Goal: Navigation & Orientation: Find specific page/section

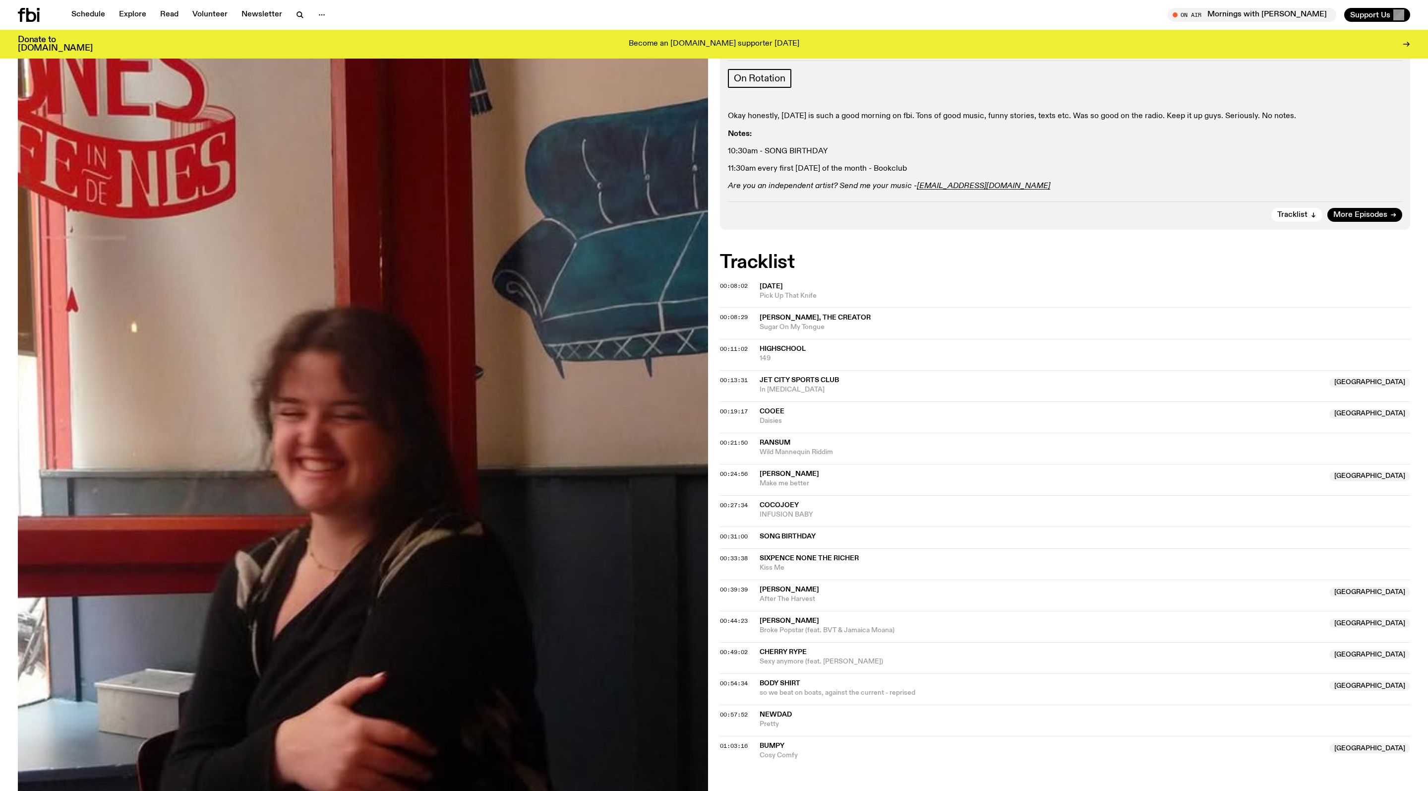
scroll to position [127, 0]
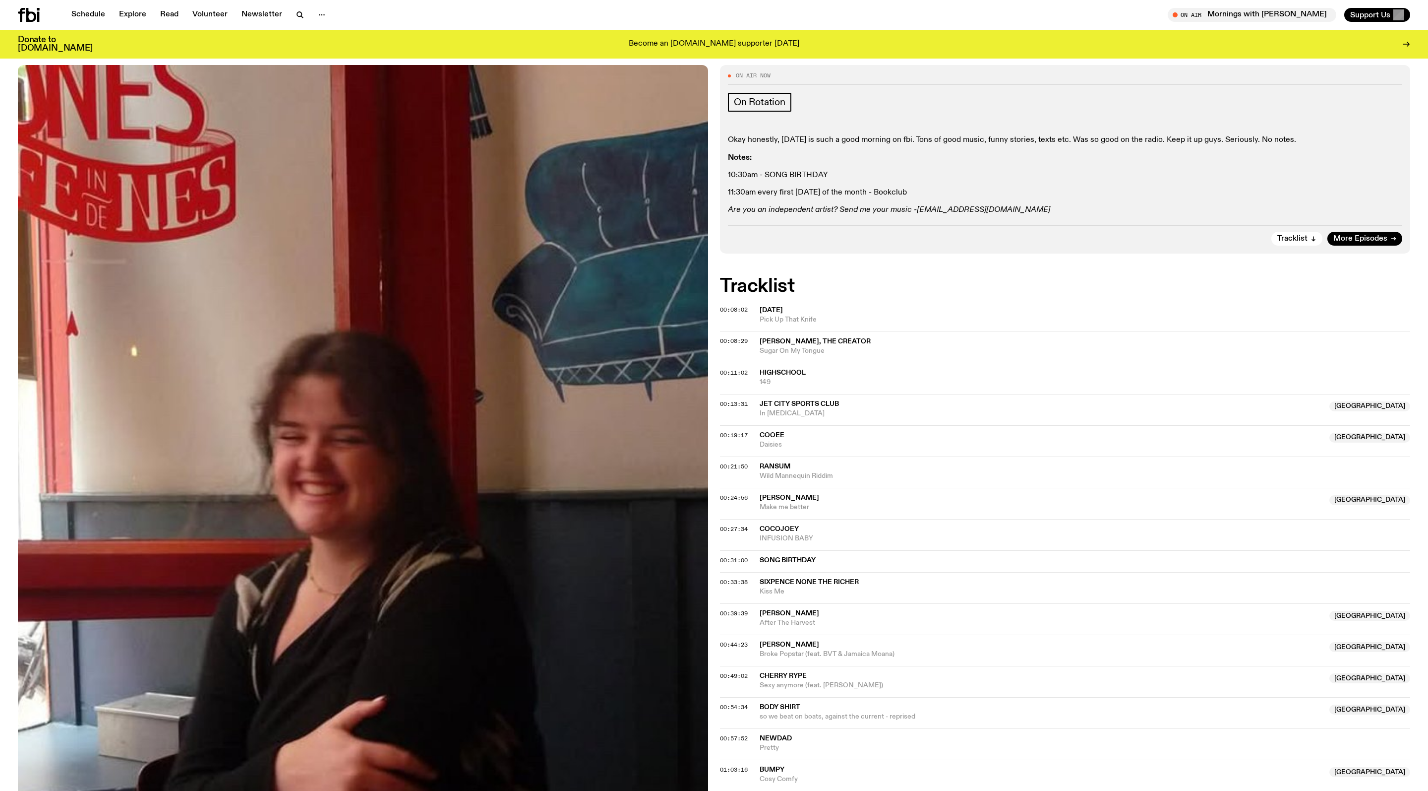
click at [967, 214] on em "[EMAIL_ADDRESS][DOMAIN_NAME]" at bounding box center [983, 210] width 133 height 8
drag, startPoint x: 859, startPoint y: 192, endPoint x: 798, endPoint y: 150, distance: 74.8
click at [798, 150] on div "Okay honestly, [DATE] is such a good morning on fbi. Tons of good music, funny …" at bounding box center [1065, 174] width 675 height 79
click at [778, 188] on p "Okay honestly, [DATE] is such a good morning on fbi. Tons of good music, funny …" at bounding box center [1065, 192] width 675 height 9
drag, startPoint x: 799, startPoint y: 149, endPoint x: 910, endPoint y: 160, distance: 111.6
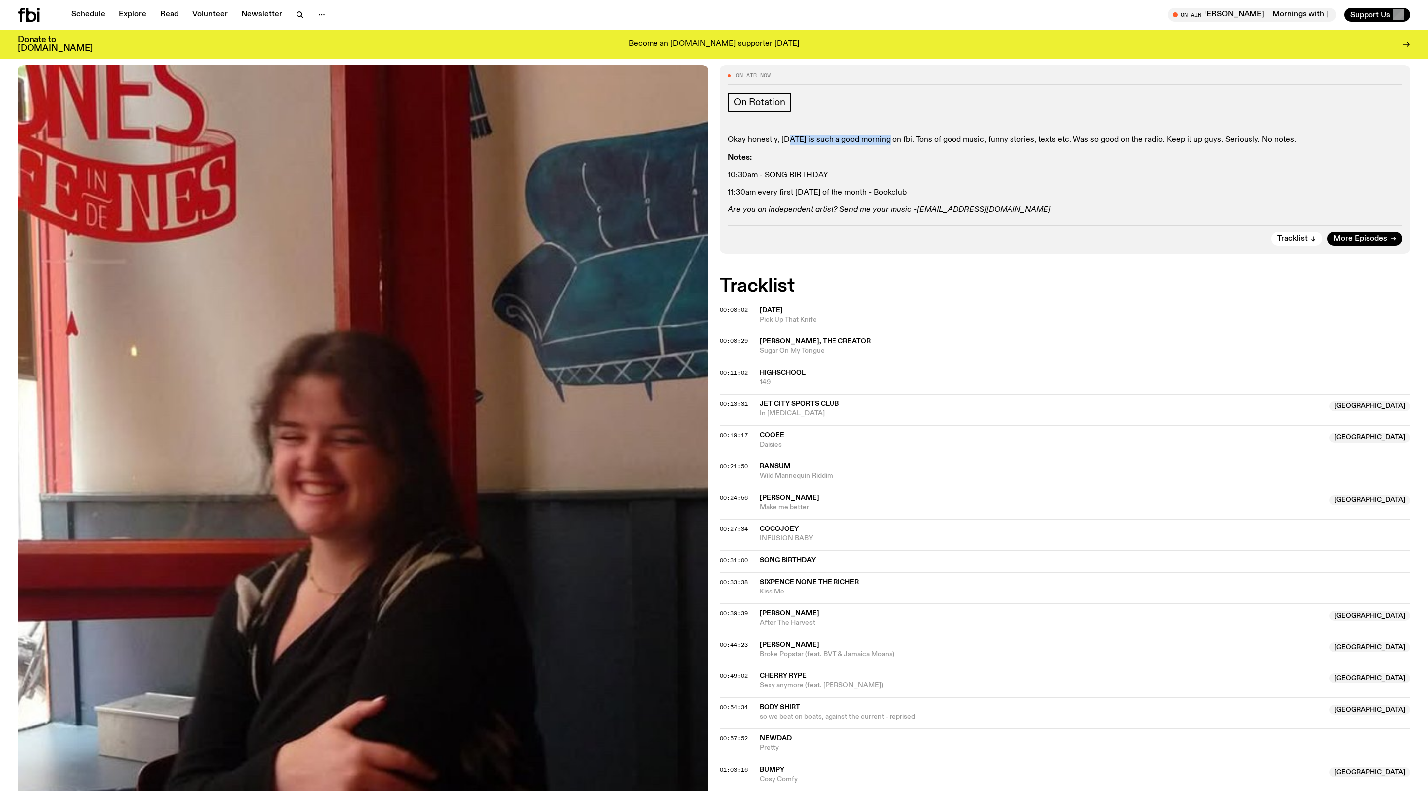
click at [910, 188] on p "Okay honestly, [DATE] is such a good morning on fbi. Tons of good music, funny …" at bounding box center [1065, 192] width 675 height 9
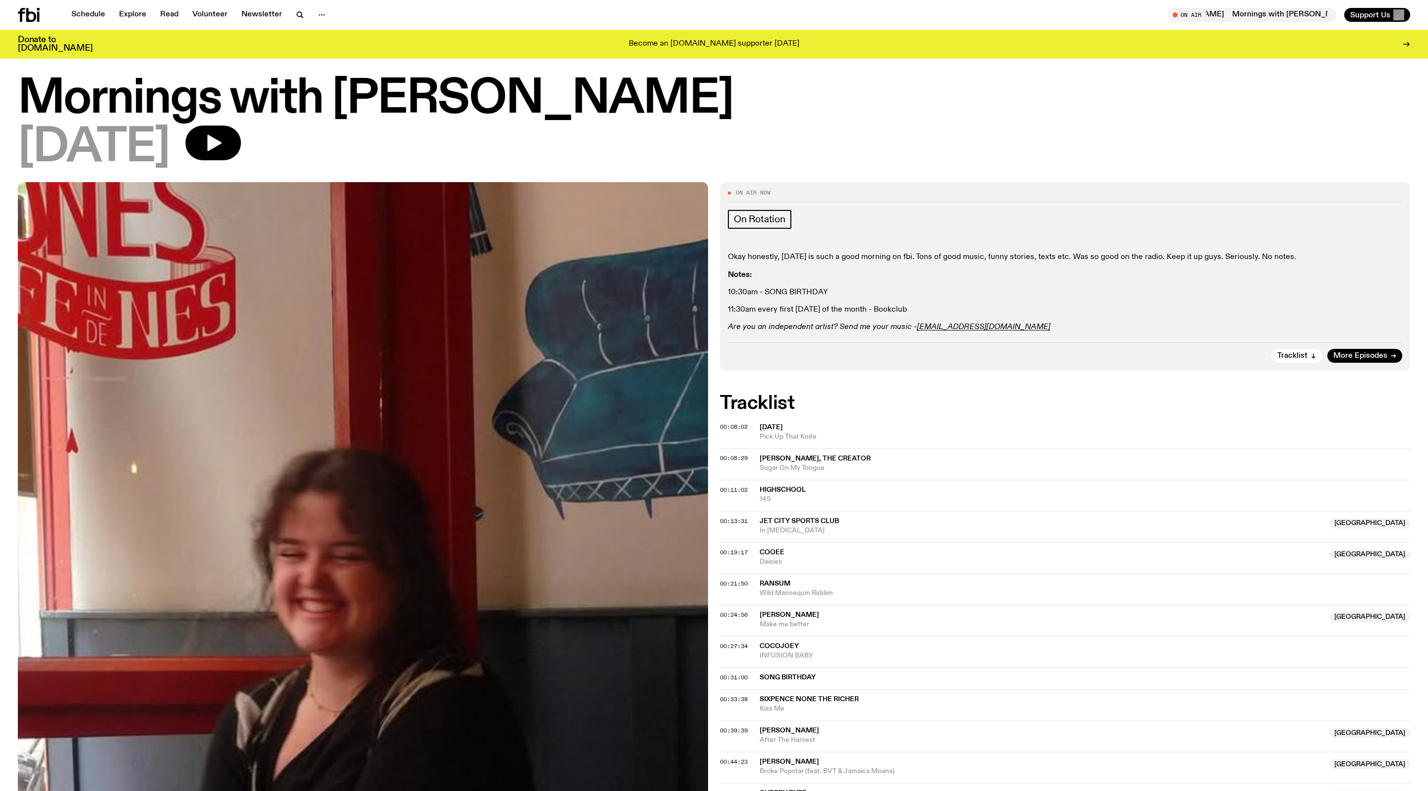
scroll to position [9, 0]
click at [149, 14] on link "Explore" at bounding box center [132, 15] width 39 height 14
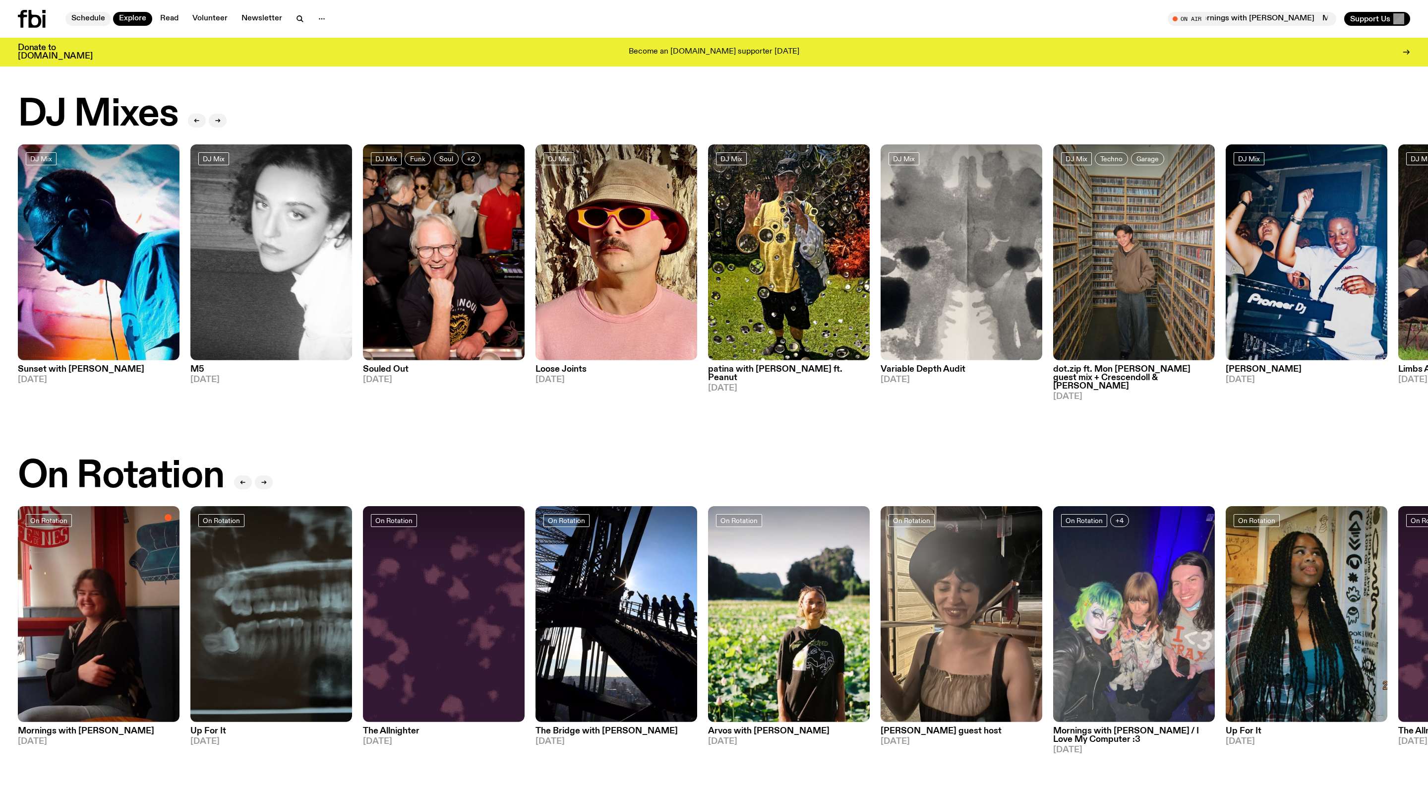
click at [95, 12] on nav "Schedule Explore Read Volunteer Newsletter" at bounding box center [198, 19] width 266 height 14
click at [100, 26] on link "Schedule" at bounding box center [88, 19] width 46 height 14
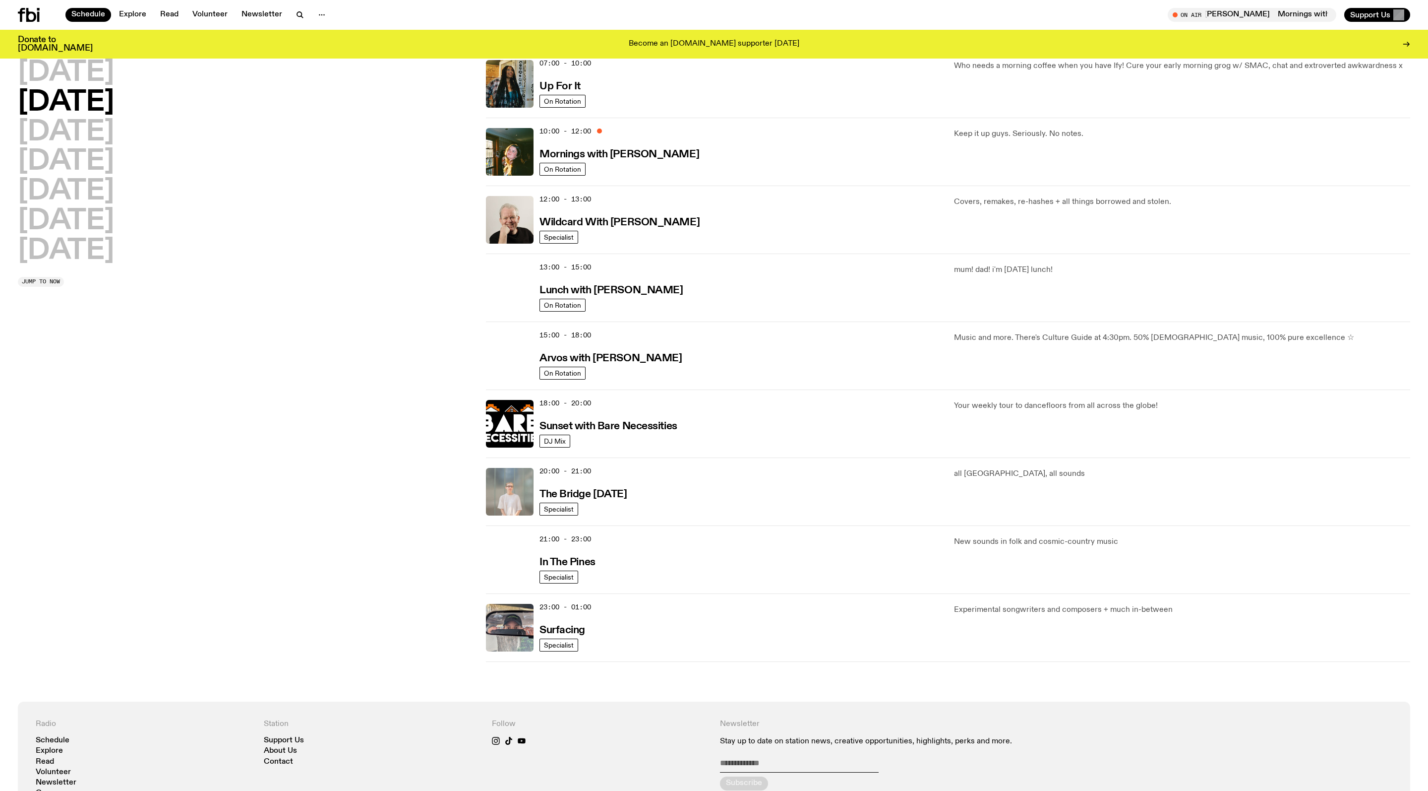
scroll to position [103, 0]
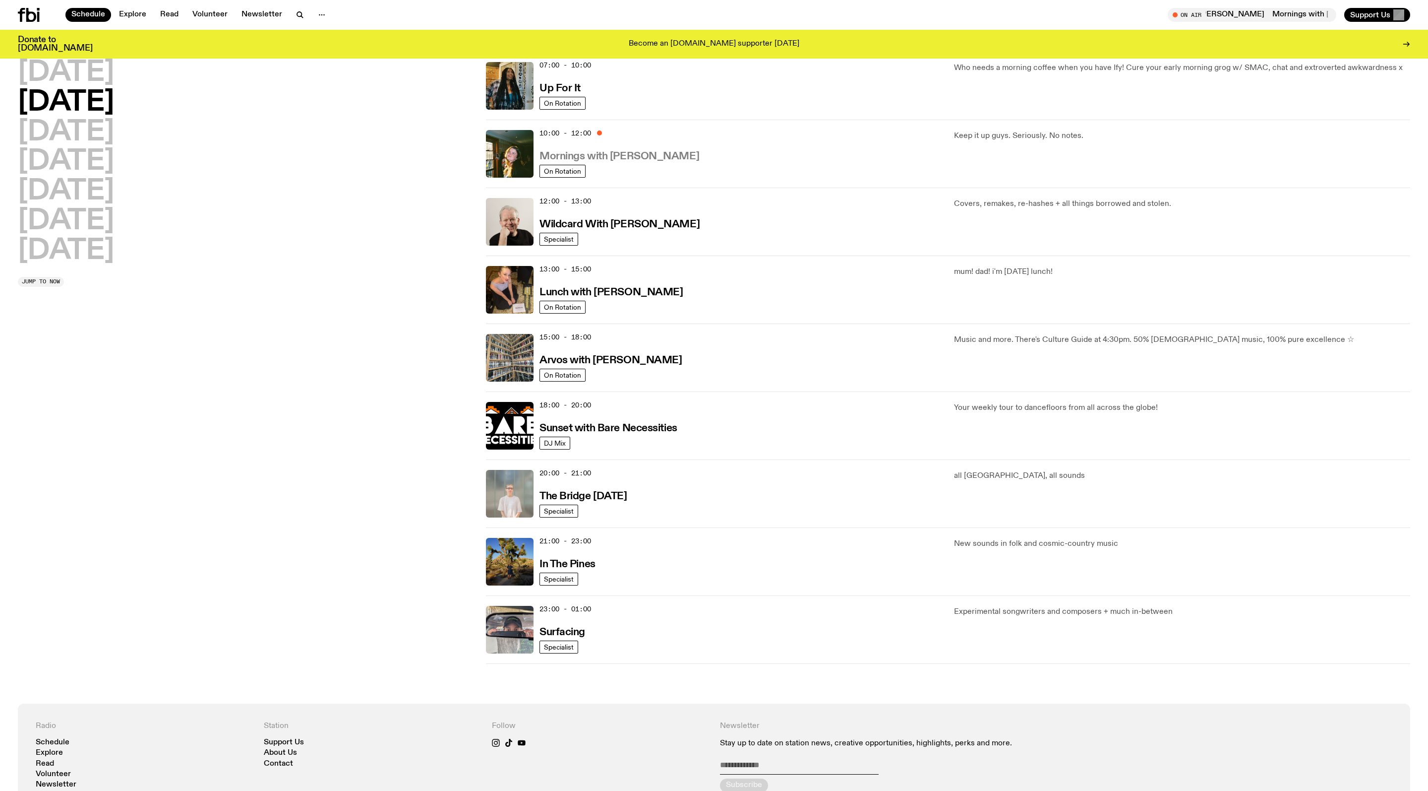
click at [668, 162] on h3 "Mornings with [PERSON_NAME]" at bounding box center [620, 156] width 160 height 10
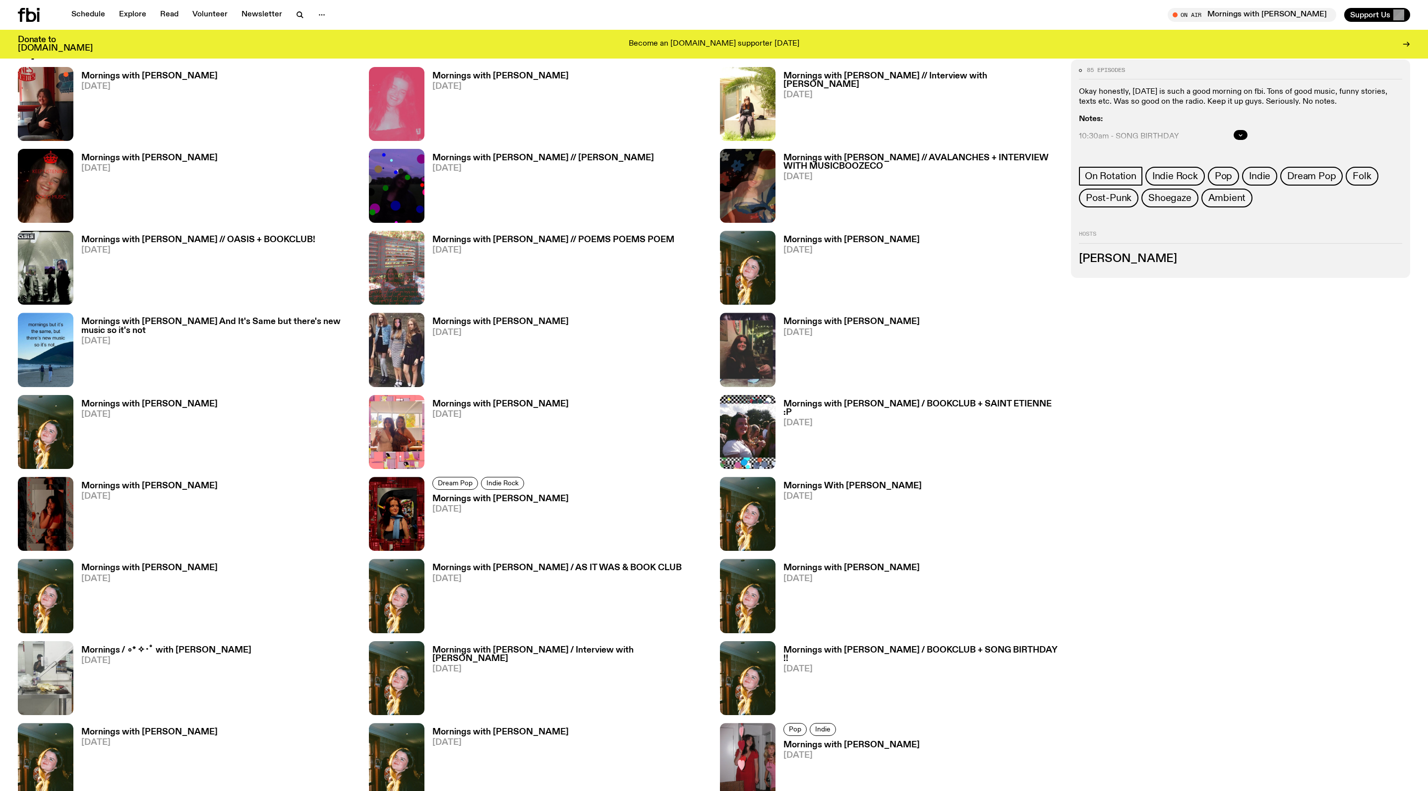
scroll to position [899, 0]
click at [36, 11] on icon at bounding box center [29, 15] width 22 height 14
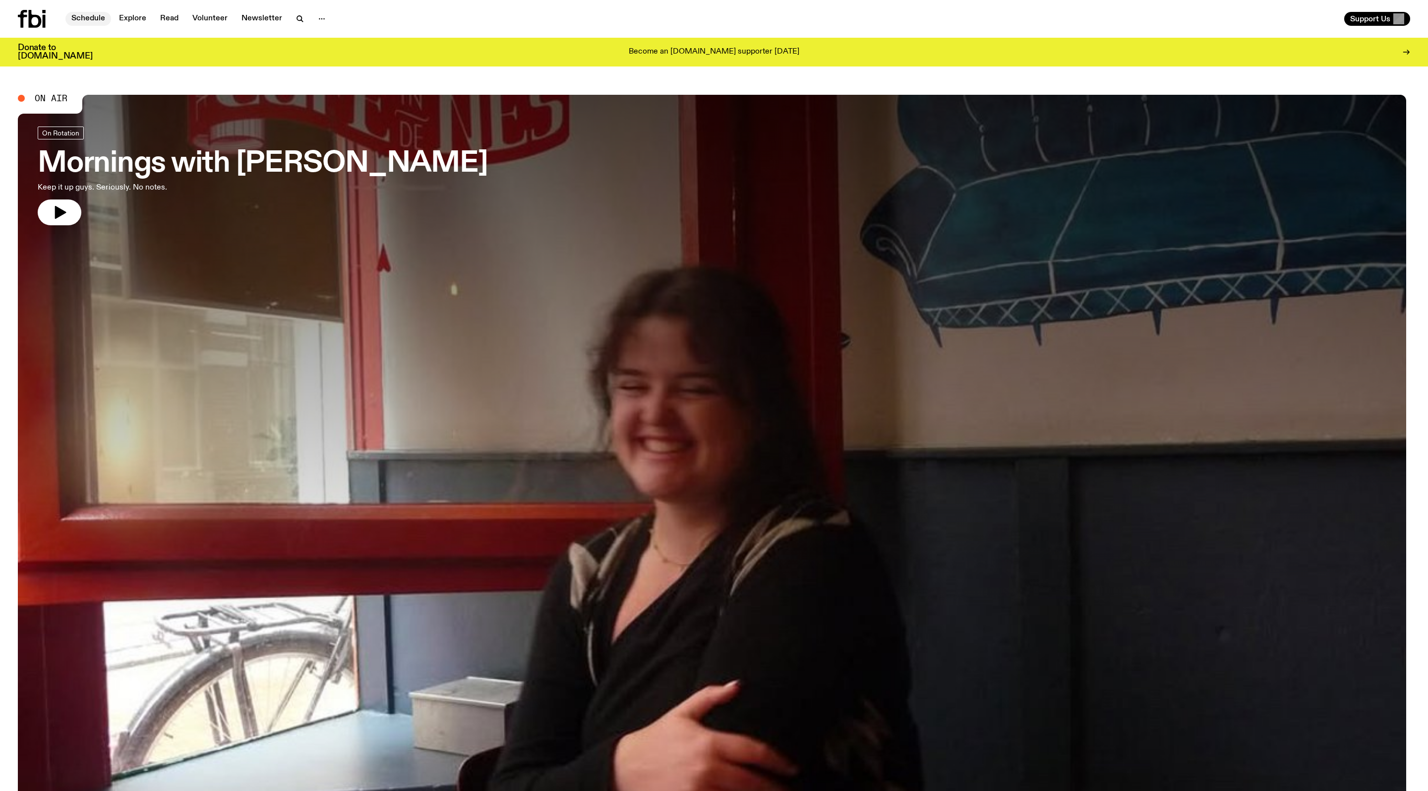
click at [111, 23] on link "Schedule" at bounding box center [88, 19] width 46 height 14
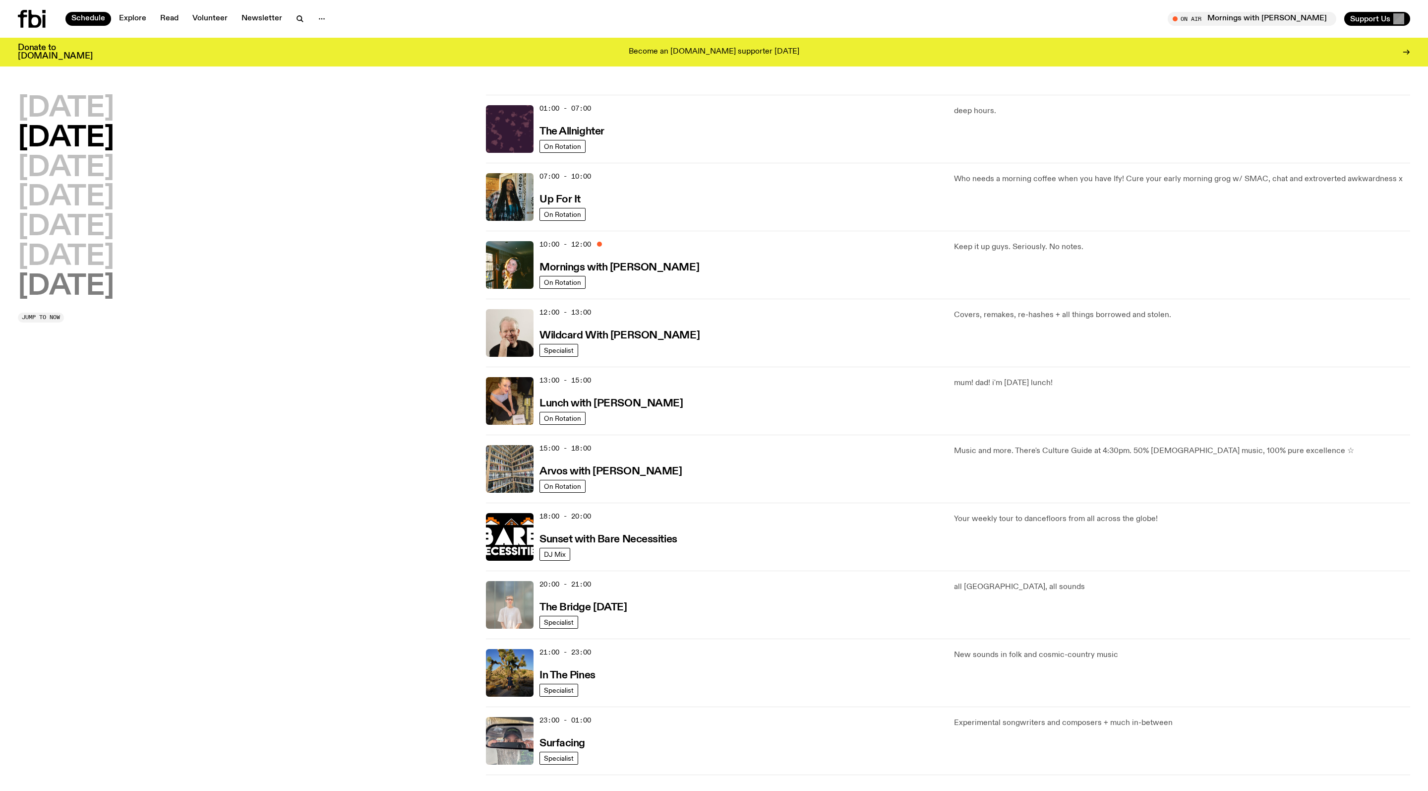
click at [101, 286] on h2 "[DATE]" at bounding box center [66, 287] width 96 height 28
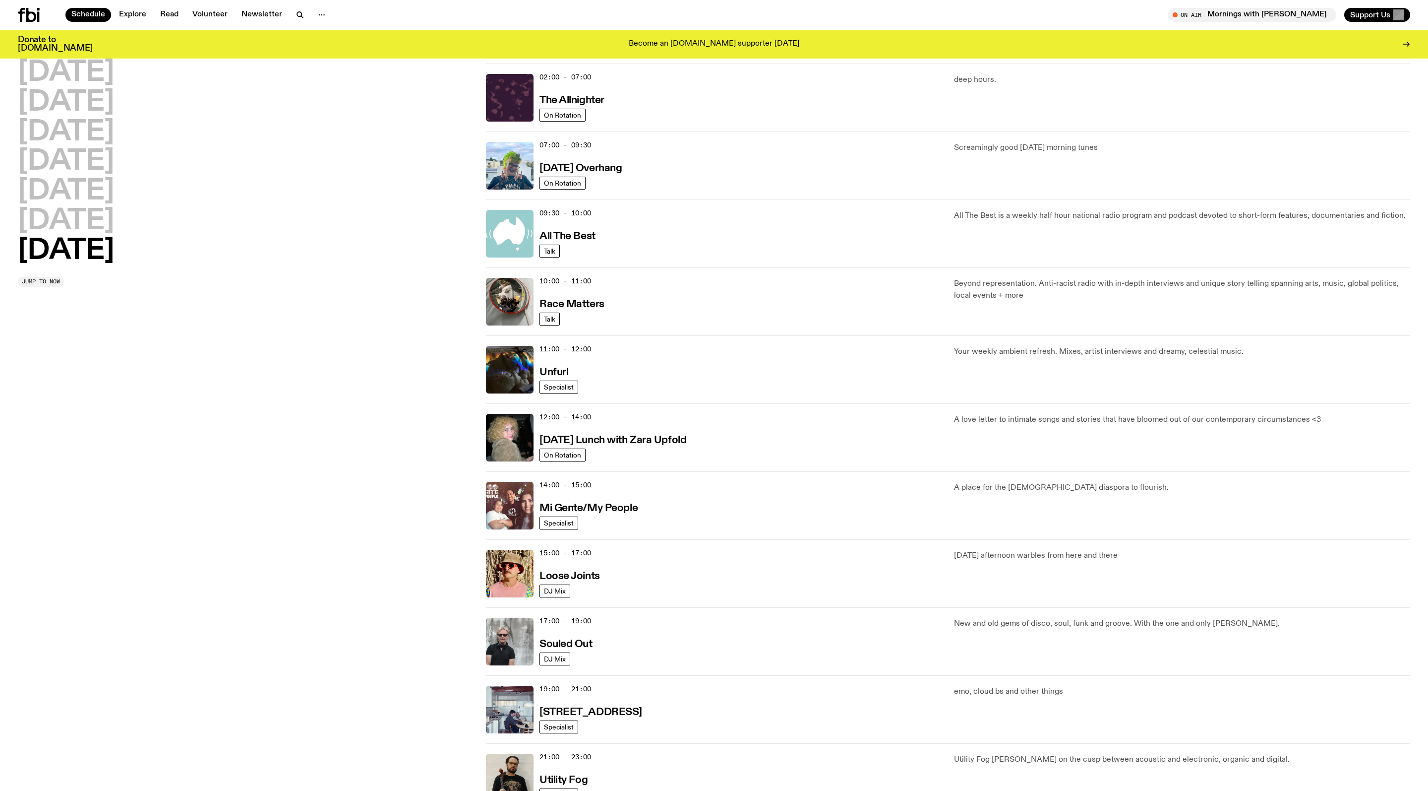
scroll to position [97, 0]
